Goal: Navigation & Orientation: Find specific page/section

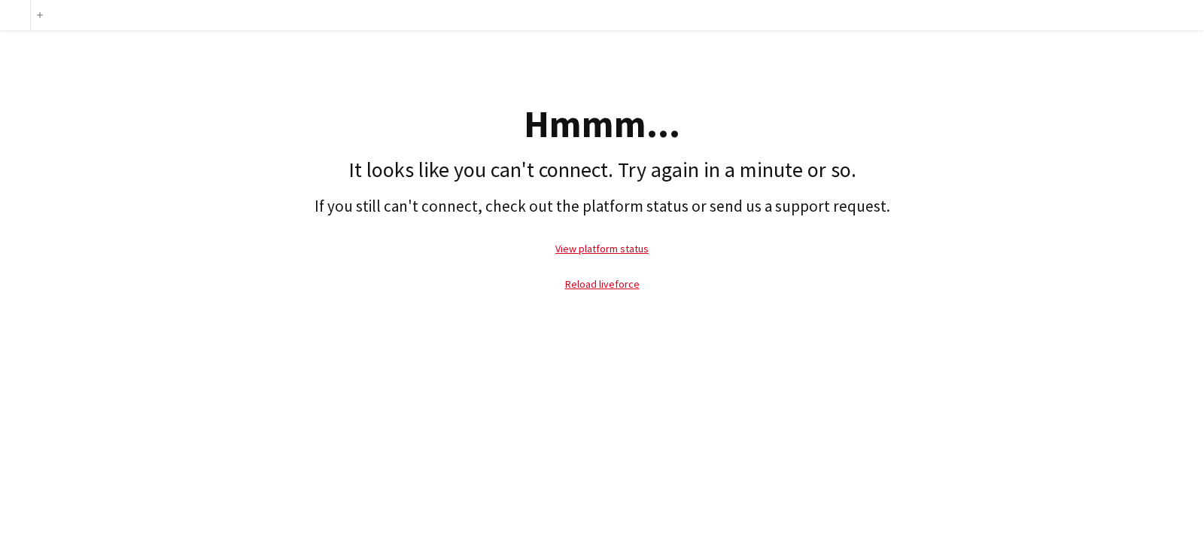
click at [677, 389] on div "Add Hmmm... It looks like you can't connect. Try again in a minute or so. If yo…" at bounding box center [602, 279] width 1204 height 559
